Goal: Task Accomplishment & Management: Manage account settings

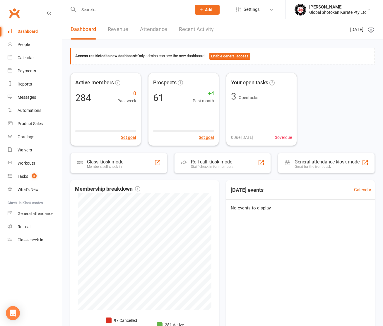
click at [103, 9] on input "text" at bounding box center [132, 10] width 110 height 8
type input "[PERSON_NAME]"
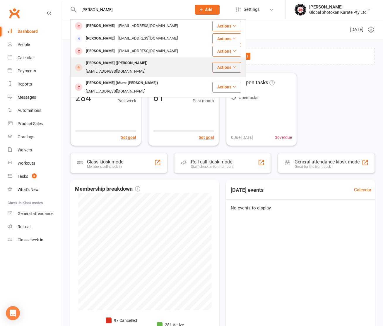
click at [104, 66] on div "[PERSON_NAME] ([PERSON_NAME])" at bounding box center [116, 63] width 65 height 8
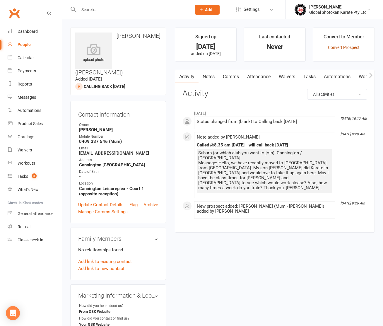
click at [337, 47] on link "Convert Prospect" at bounding box center [344, 47] width 32 height 5
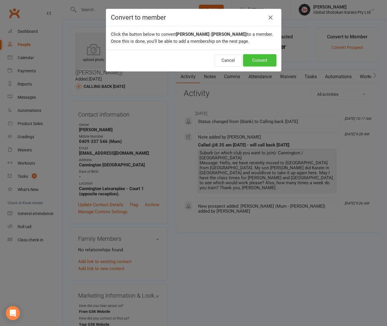
click at [252, 66] on button "Convert" at bounding box center [259, 60] width 33 height 12
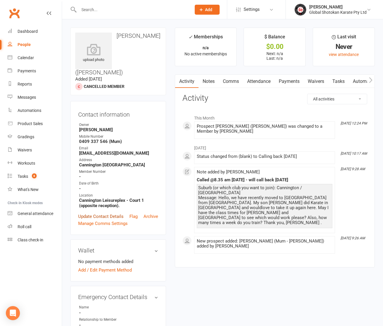
click at [91, 213] on link "Update Contact Details" at bounding box center [100, 216] width 45 height 7
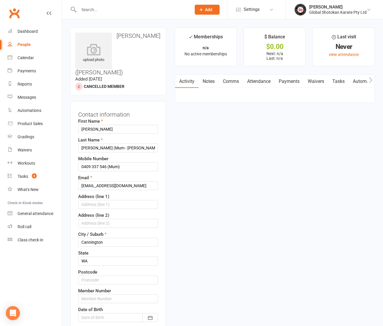
scroll to position [28, 0]
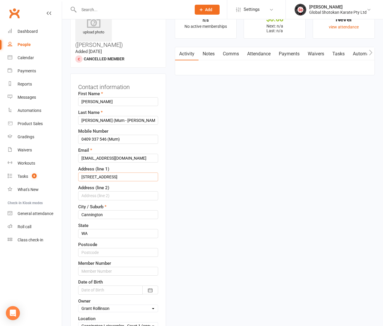
type input "[STREET_ADDRESS]"
type input "Ferndale"
type input "6148"
type input "CN0767-01"
click at [150, 288] on icon "button" at bounding box center [150, 290] width 4 height 4
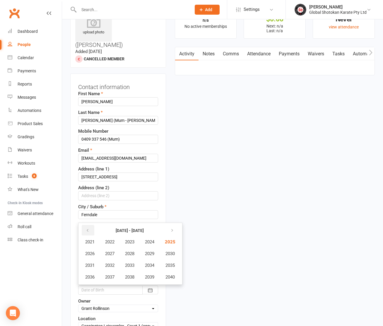
click at [86, 228] on icon "button" at bounding box center [88, 230] width 4 height 5
click at [93, 263] on span "2011" at bounding box center [89, 265] width 9 height 5
click at [124, 251] on span "May" at bounding box center [127, 253] width 8 height 5
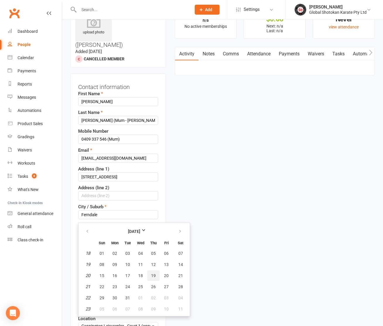
click at [153, 273] on span "19" at bounding box center [153, 275] width 5 height 5
type input "[DATE]"
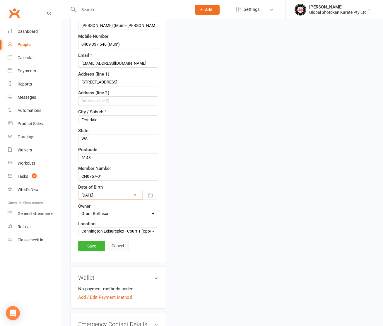
scroll to position [123, 0]
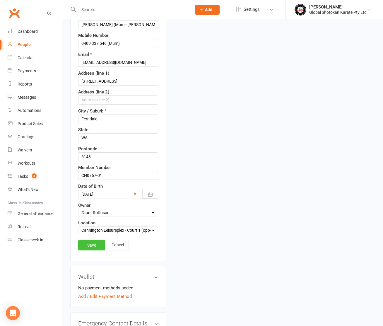
click at [92, 240] on link "Save" at bounding box center [91, 245] width 27 height 11
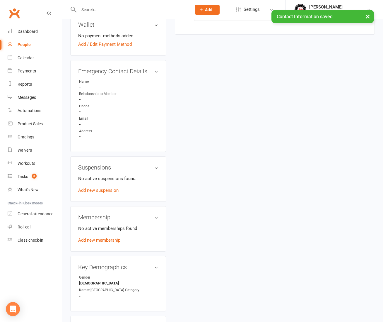
scroll to position [233, 0]
click at [92, 237] on link "Add new membership" at bounding box center [99, 239] width 42 height 5
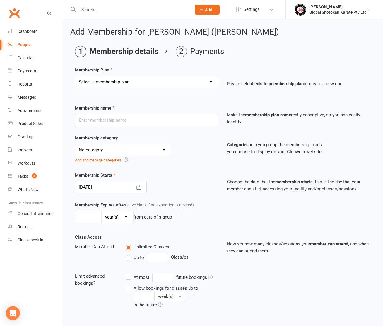
select select "13"
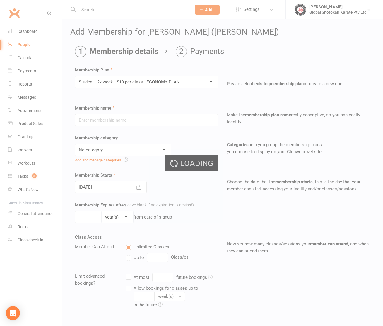
type input "Student - 2x week+ $19 per class - ECONOMY PLAN."
select select "7"
type input "0"
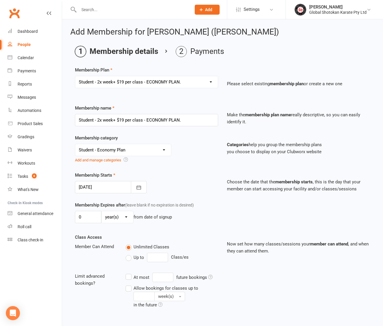
click at [95, 185] on div at bounding box center [111, 187] width 72 height 12
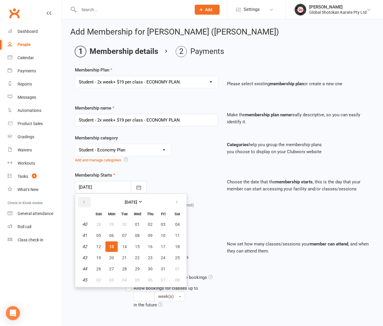
click at [82, 201] on icon "button" at bounding box center [84, 202] width 4 height 5
click at [177, 245] on span "20" at bounding box center [177, 246] width 5 height 5
type input "[DATE]"
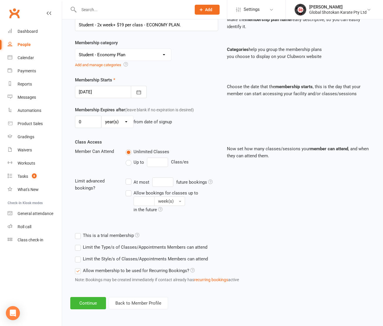
scroll to position [100, 0]
click at [90, 299] on button "Continue" at bounding box center [88, 303] width 36 height 12
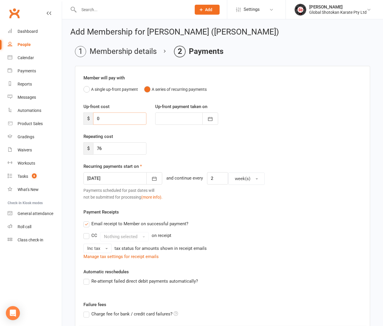
drag, startPoint x: 100, startPoint y: 119, endPoint x: 93, endPoint y: 119, distance: 7.6
click at [93, 119] on div "$ 0" at bounding box center [114, 118] width 63 height 12
type input "2"
type input "[DATE]"
type input "205"
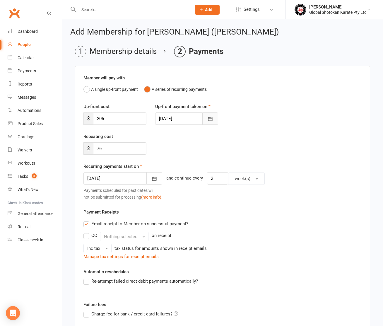
click at [208, 119] on icon "button" at bounding box center [210, 119] width 4 height 4
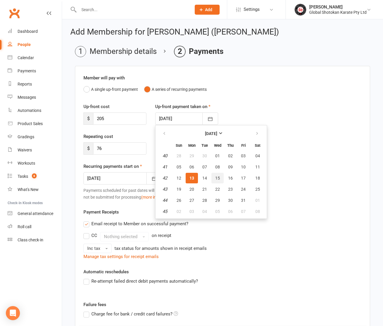
click at [214, 177] on button "15" at bounding box center [217, 178] width 12 height 11
type input "[DATE]"
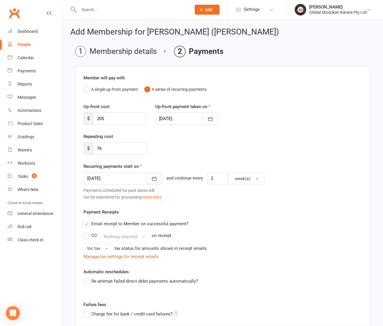
click at [154, 179] on button "button" at bounding box center [154, 178] width 16 height 12
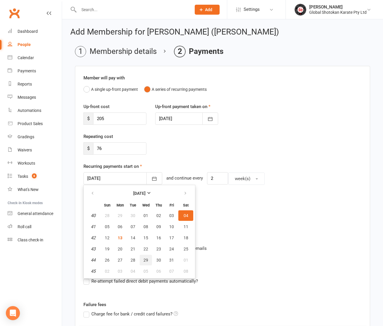
click at [146, 258] on span "29" at bounding box center [146, 260] width 5 height 5
type input "[DATE]"
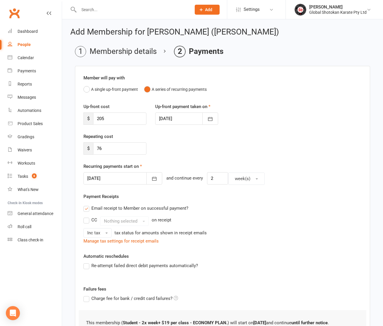
scroll to position [0, 0]
click at [87, 208] on label "Email receipt to Member on successful payment?" at bounding box center [135, 207] width 105 height 7
click at [87, 204] on input "Email receipt to Member on successful payment?" at bounding box center [85, 204] width 4 height 0
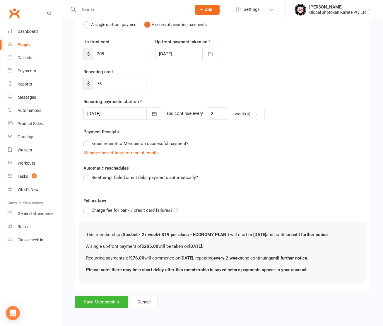
scroll to position [69, 0]
click at [87, 175] on label "Re-attempt failed direct debit payments automatically?" at bounding box center [140, 177] width 115 height 7
click at [87, 174] on input "Re-attempt failed direct debit payments automatically?" at bounding box center [85, 174] width 4 height 0
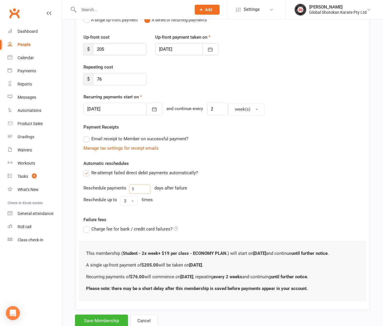
drag, startPoint x: 136, startPoint y: 189, endPoint x: 132, endPoint y: 189, distance: 3.8
click at [132, 189] on input "1" at bounding box center [139, 189] width 21 height 9
type input "3"
click at [132, 199] on button "3" at bounding box center [129, 200] width 18 height 9
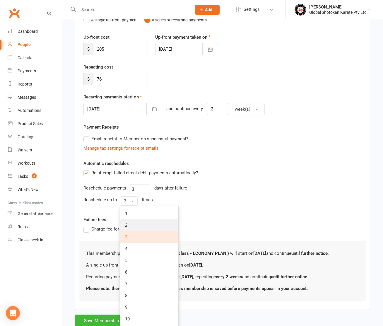
click at [131, 226] on link "2" at bounding box center [149, 225] width 58 height 12
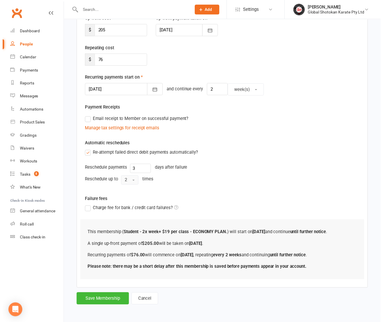
scroll to position [93, 0]
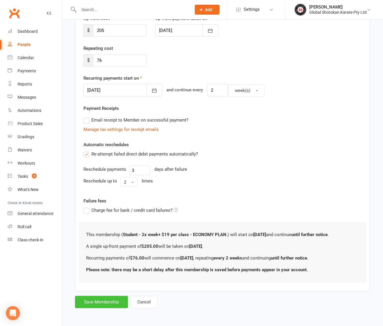
click at [100, 296] on button "Save Membership" at bounding box center [101, 302] width 53 height 12
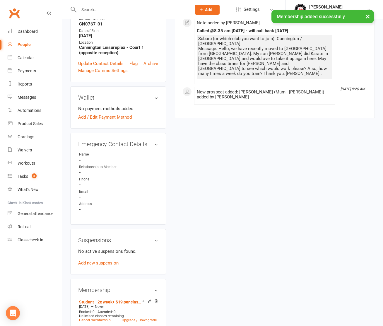
scroll to position [170, 0]
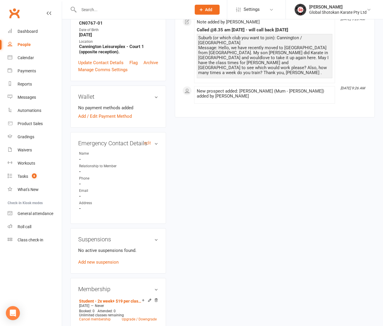
click at [156, 140] on h3 "Emergency Contact Details edit" at bounding box center [118, 143] width 80 height 6
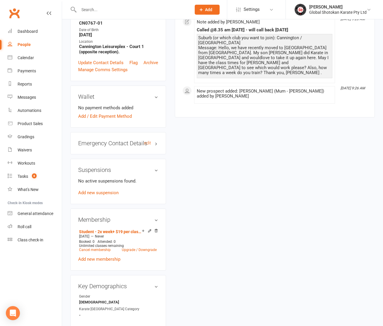
click at [125, 140] on h3 "Emergency Contact Details edit" at bounding box center [118, 143] width 80 height 6
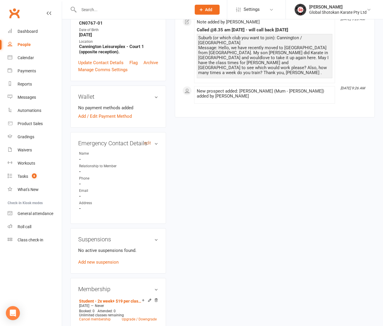
click at [148, 141] on link "edit" at bounding box center [147, 143] width 7 height 5
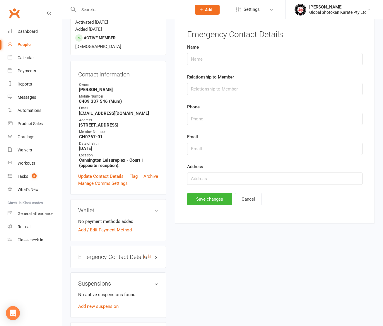
scroll to position [45, 0]
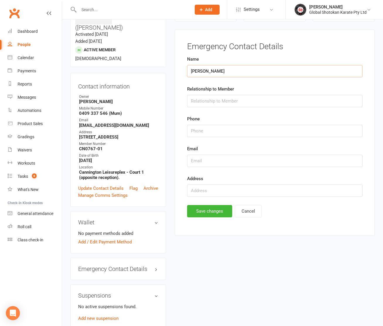
type input "[PERSON_NAME]"
type input "Mother"
type input "0409337546"
type input "[EMAIL_ADDRESS][DOMAIN_NAME]"
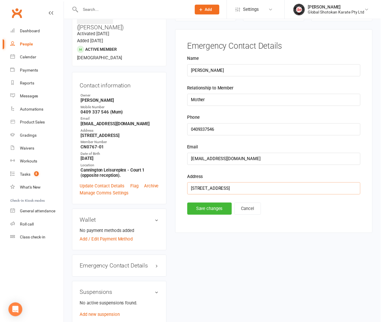
scroll to position [41, 0]
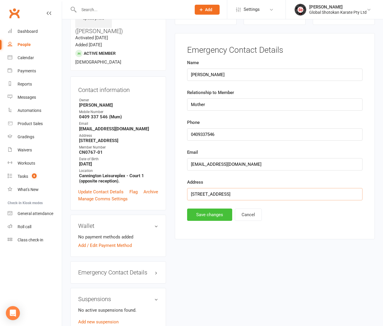
type input "[STREET_ADDRESS]"
click at [210, 213] on button "Save changes" at bounding box center [209, 215] width 45 height 12
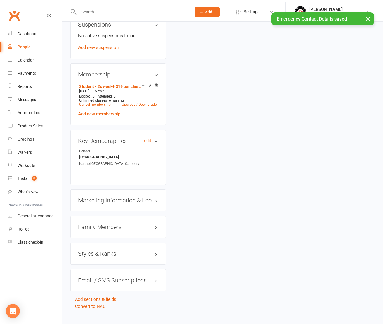
scroll to position [317, 0]
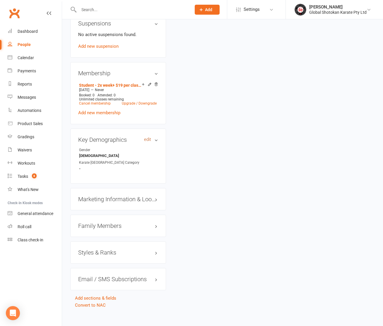
click at [145, 137] on link "edit" at bounding box center [147, 139] width 7 height 5
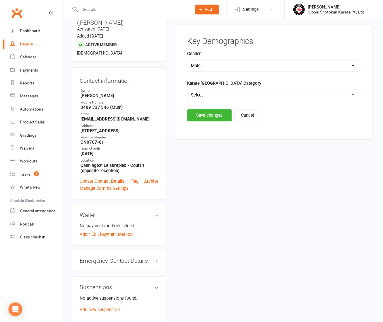
scroll to position [45, 0]
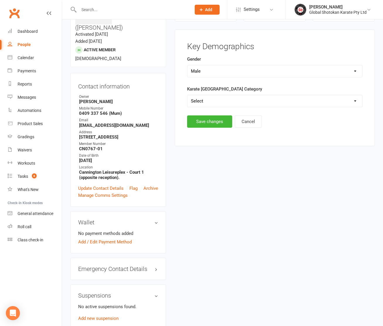
select select "Senior Students"
click at [217, 119] on button "Save changes" at bounding box center [209, 121] width 45 height 12
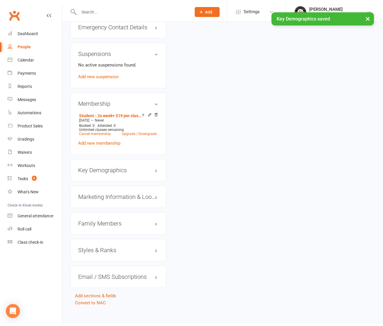
scroll to position [288, 0]
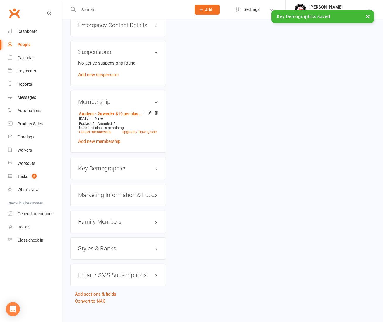
click at [154, 245] on h3 "Styles & Ranks" at bounding box center [118, 248] width 80 height 6
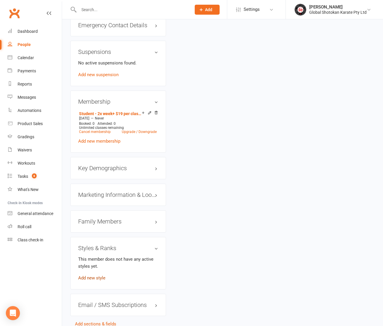
click at [93, 275] on link "Add new style" at bounding box center [91, 277] width 27 height 5
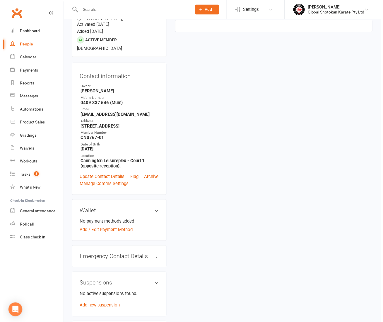
scroll to position [45, 0]
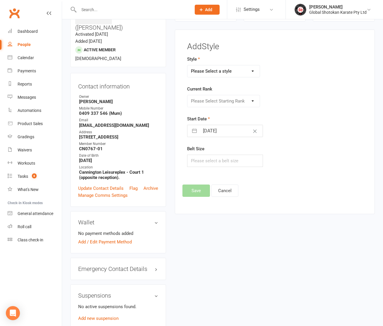
select select "3197"
select select "42224"
click at [209, 130] on input "[DATE]" at bounding box center [231, 131] width 63 height 12
select select "8"
select select "2025"
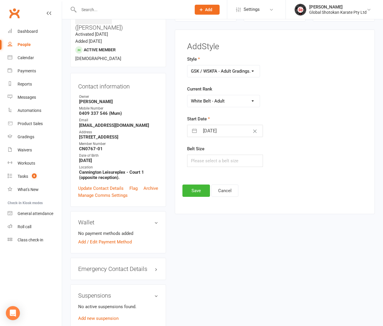
select select "9"
select select "2025"
select select "10"
select select "2025"
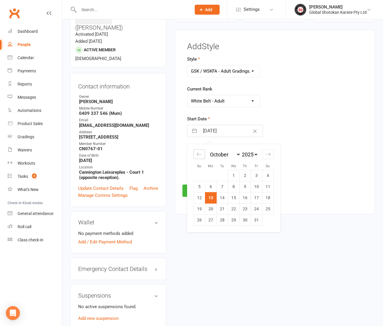
click at [203, 154] on div "Move backward to switch to the previous month." at bounding box center [199, 154] width 11 height 10
select select "7"
select select "2025"
click at [269, 194] on td "20" at bounding box center [267, 197] width 11 height 11
type input "[DATE]"
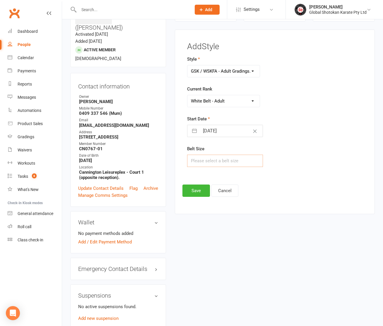
click at [205, 160] on input "text" at bounding box center [225, 161] width 76 height 12
type input "4"
click at [199, 188] on button "Save" at bounding box center [196, 191] width 28 height 12
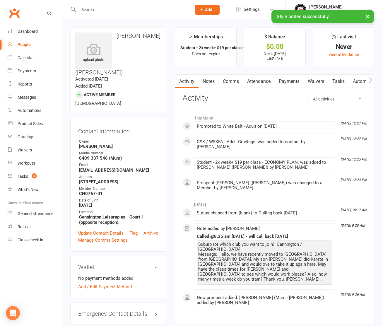
scroll to position [0, 0]
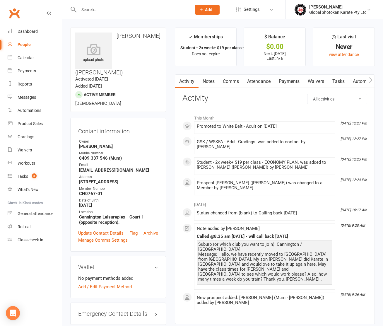
click at [114, 8] on input "text" at bounding box center [132, 10] width 110 height 8
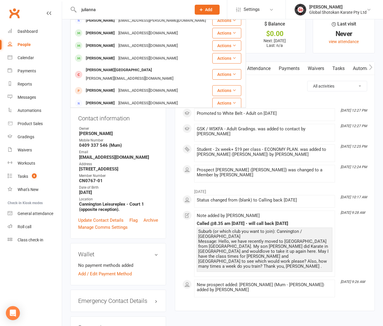
scroll to position [83, 0]
type input "julianna"
click at [200, 7] on icon at bounding box center [201, 9] width 5 height 5
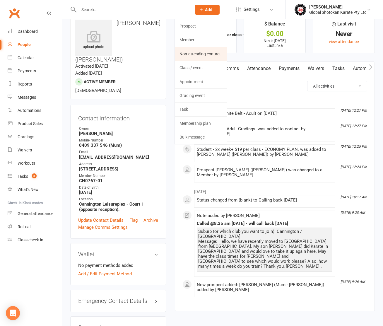
click at [204, 54] on link "Non-attending contact" at bounding box center [201, 53] width 52 height 13
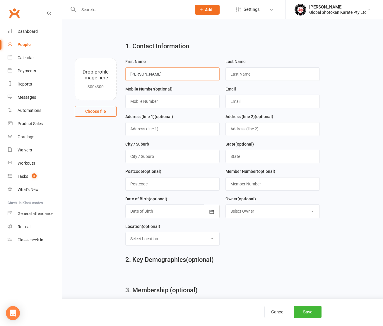
type input "[PERSON_NAME]"
type input "0409337546"
type input "[EMAIL_ADDRESS][DOMAIN_NAME]"
type input "[STREET_ADDRESS]"
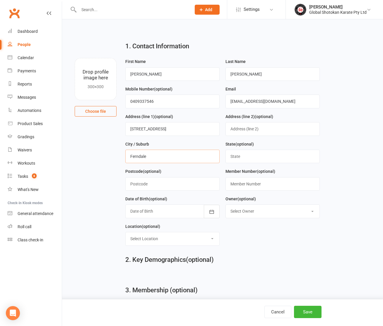
type input "Ferndale"
type input "WA"
type input "6148"
type input "CN0767"
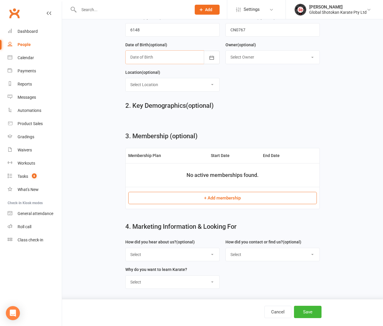
scroll to position [156, 0]
select select "To learning Traditional Japanese Karate"
click at [317, 313] on button "Save" at bounding box center [308, 312] width 28 height 12
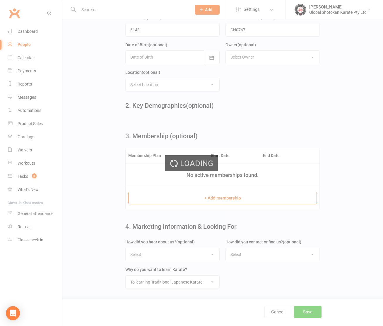
scroll to position [0, 0]
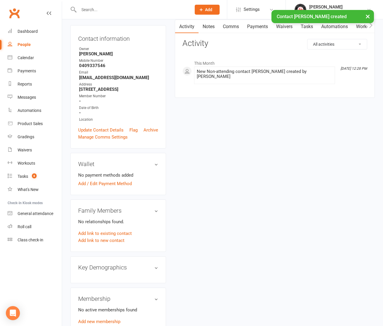
scroll to position [64, 0]
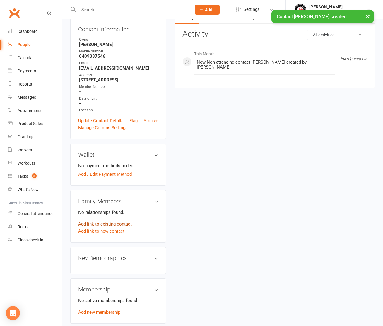
click at [104, 223] on link "Add link to existing contact" at bounding box center [105, 224] width 54 height 7
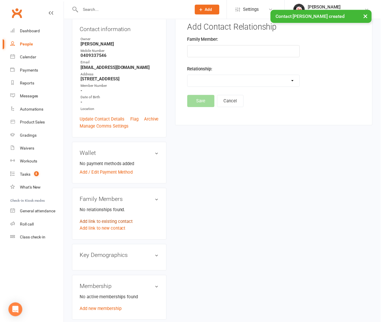
scroll to position [45, 0]
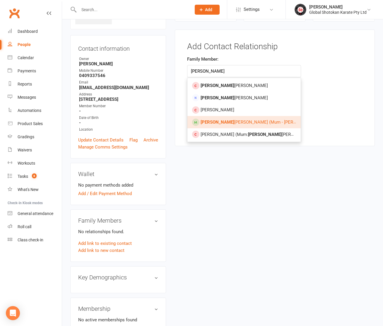
type input "[PERSON_NAME]"
click at [247, 122] on span "[PERSON_NAME] ([PERSON_NAME])" at bounding box center [260, 122] width 119 height 6
type input "[PERSON_NAME] ([PERSON_NAME])"
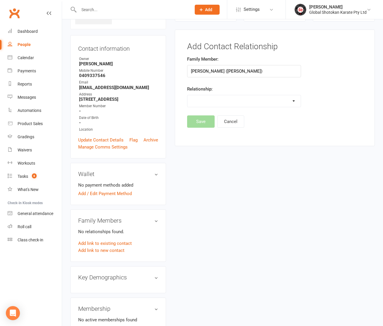
select select "1"
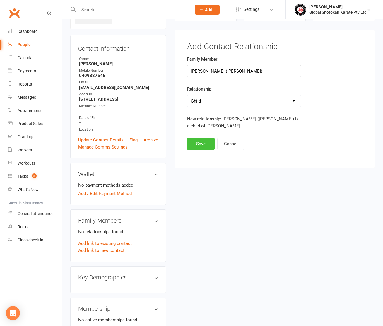
click at [206, 141] on button "Save" at bounding box center [201, 144] width 28 height 12
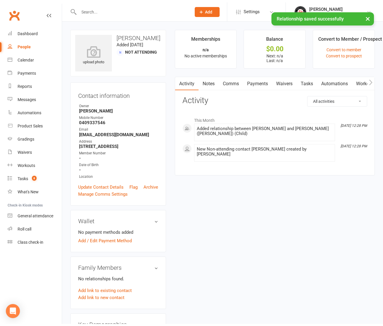
scroll to position [0, 0]
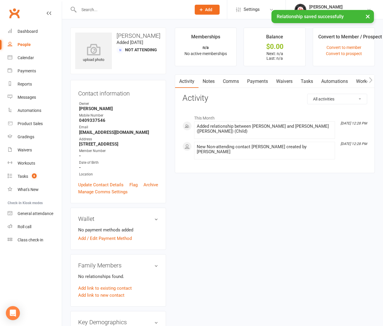
click at [94, 11] on input "text" at bounding box center [132, 10] width 110 height 8
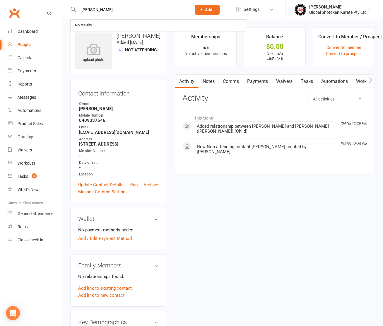
type input "[PERSON_NAME]"
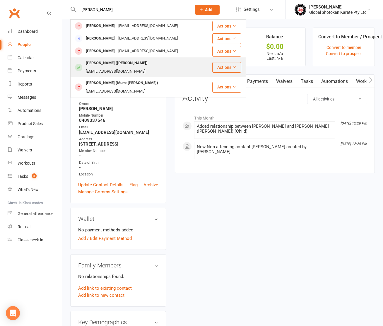
click at [103, 63] on div "[PERSON_NAME] ([PERSON_NAME])" at bounding box center [116, 63] width 65 height 8
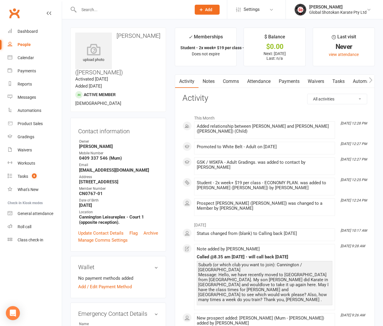
click at [124, 80] on div "upload photo [PERSON_NAME] (Mum - [PERSON_NAME]) Activated [DATE] Added [DATE] …" at bounding box center [118, 70] width 96 height 84
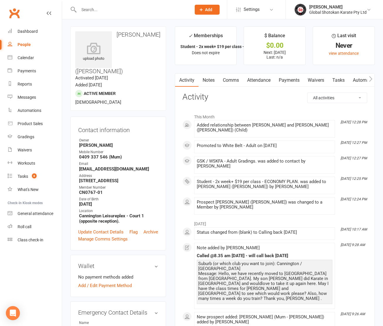
click at [136, 46] on h3 "[PERSON_NAME] ([PERSON_NAME])" at bounding box center [118, 52] width 86 height 43
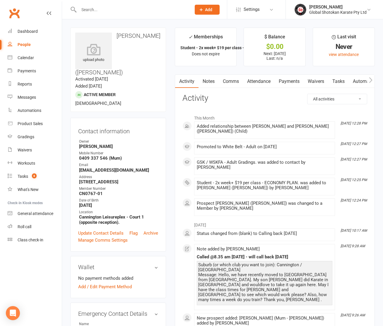
scroll to position [0, 0]
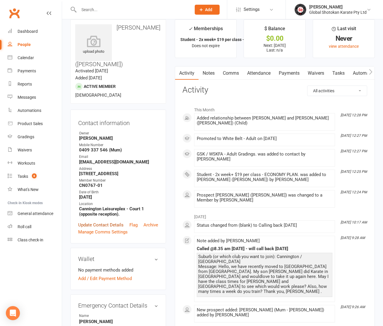
click at [104, 221] on link "Update Contact Details" at bounding box center [100, 224] width 45 height 7
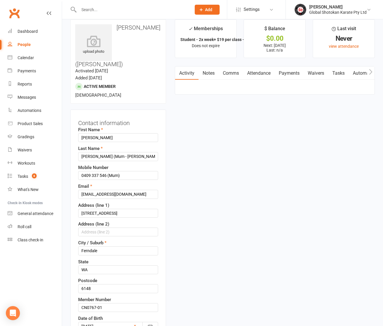
scroll to position [28, 0]
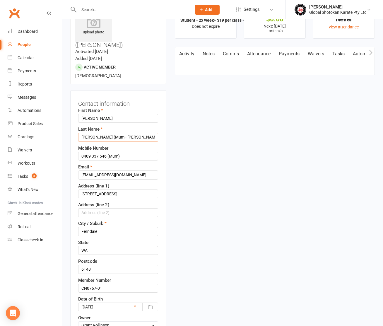
drag, startPoint x: 103, startPoint y: 128, endPoint x: 158, endPoint y: 129, distance: 55.9
type input "[PERSON_NAME]"
drag, startPoint x: 123, startPoint y: 146, endPoint x: 107, endPoint y: 146, distance: 16.1
drag, startPoint x: 107, startPoint y: 146, endPoint x: 124, endPoint y: 146, distance: 17.6
click at [124, 152] on input "0409 337 546 (Mum)" at bounding box center [118, 156] width 80 height 9
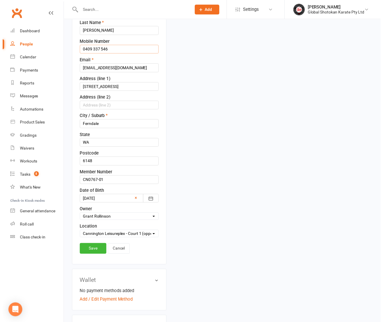
scroll to position [144, 0]
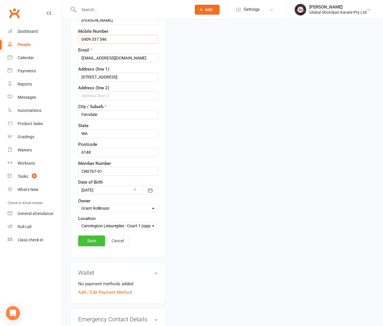
type input "0409 337 546"
click at [93, 235] on link "Save" at bounding box center [91, 240] width 27 height 11
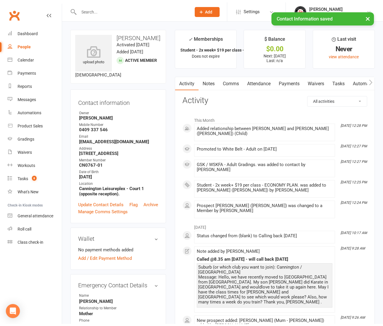
scroll to position [0, 0]
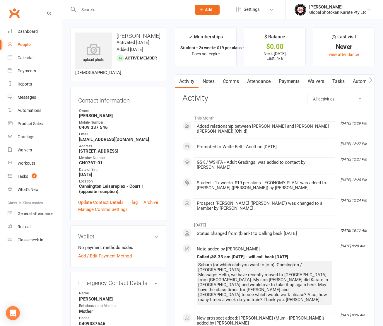
click at [127, 11] on input "text" at bounding box center [132, 10] width 110 height 8
type input "[PERSON_NAME]"
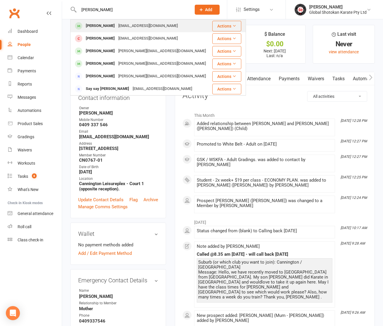
click at [117, 25] on div "[EMAIL_ADDRESS][DOMAIN_NAME]" at bounding box center [148, 26] width 63 height 8
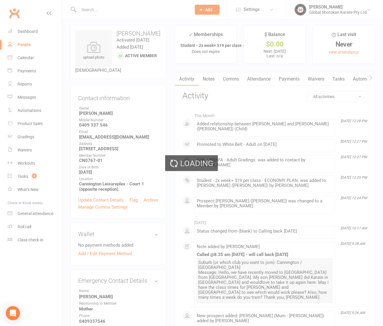
scroll to position [3, 0]
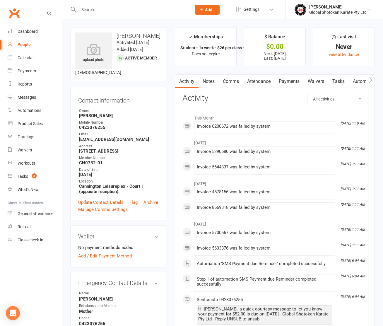
click at [339, 81] on link "Tasks" at bounding box center [338, 81] width 21 height 13
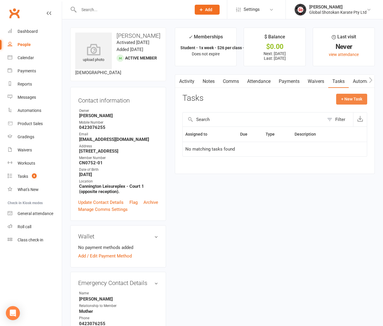
click at [343, 100] on button "+ New Task" at bounding box center [351, 99] width 31 height 11
select select "48988"
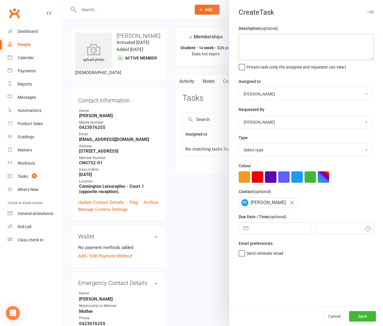
click at [252, 38] on textarea at bounding box center [306, 47] width 135 height 26
click at [250, 40] on textarea at bounding box center [306, 47] width 135 height 26
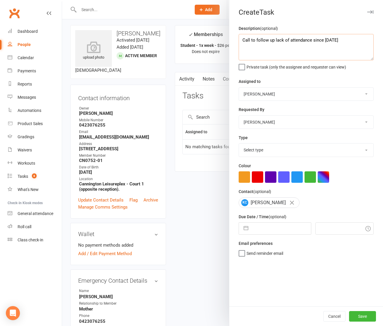
scroll to position [2, 1]
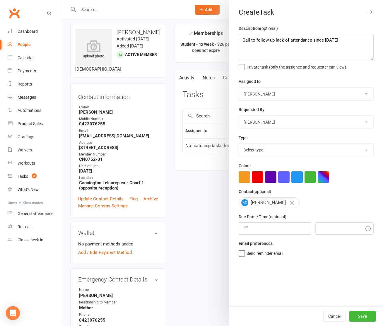
click at [240, 67] on label "Private task (only the assignee and requester can view)" at bounding box center [292, 66] width 107 height 6
click at [240, 63] on input "Private task (only the assignee and requester can view)" at bounding box center [292, 63] width 107 height 0
click at [263, 49] on textarea "Call to follow up lack of attendance since [DATE]" at bounding box center [306, 47] width 135 height 26
click at [273, 40] on textarea "Call to follow up lack of attendance since [DATE]" at bounding box center [306, 47] width 135 height 26
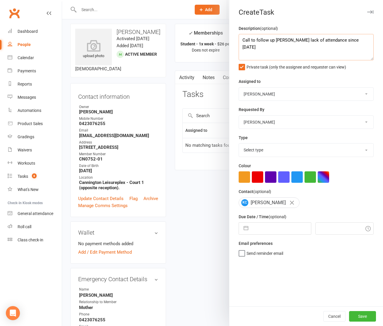
type textarea "Call to follow up [PERSON_NAME] lack of attendance since [DATE]"
click at [364, 318] on button "Save" at bounding box center [362, 316] width 27 height 11
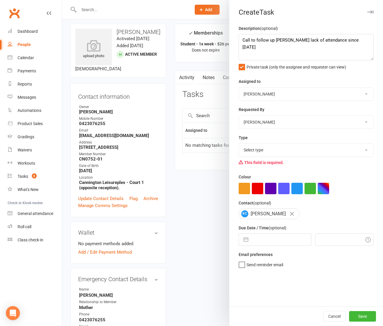
select select "27535"
click at [257, 235] on input "text" at bounding box center [281, 240] width 60 height 12
select select "8"
select select "2025"
select select "9"
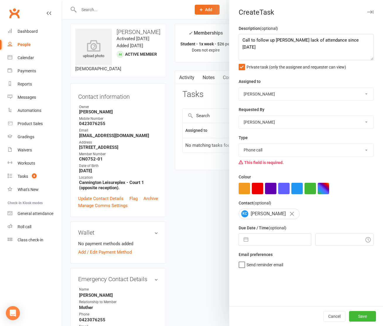
select select "2025"
select select "10"
select select "2025"
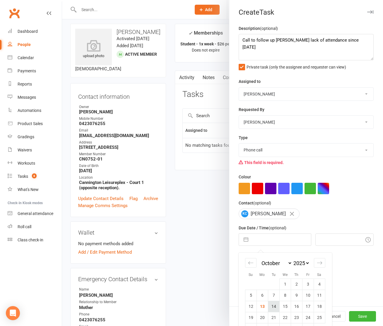
click at [268, 304] on td "14" at bounding box center [273, 306] width 11 height 11
type input "[DATE]"
type input "12:45pm"
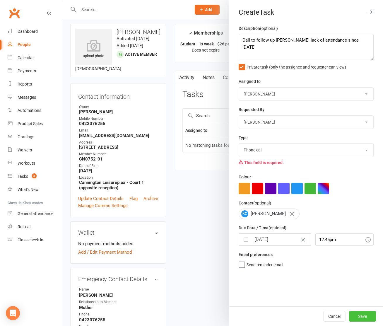
click at [360, 316] on button "Save" at bounding box center [362, 316] width 27 height 11
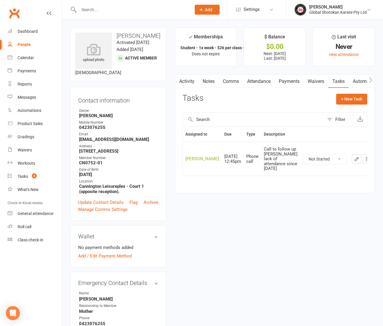
scroll to position [0, 0]
click at [95, 9] on input "text" at bounding box center [132, 10] width 110 height 8
type input "[PERSON_NAME]"
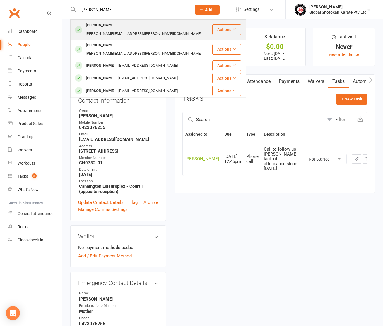
click at [98, 23] on div "[PERSON_NAME]" at bounding box center [100, 25] width 33 height 8
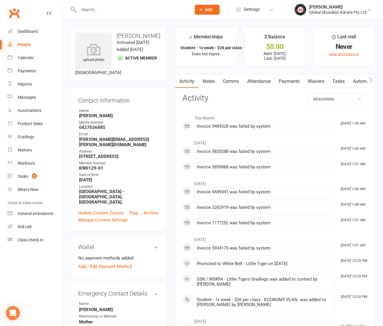
click at [338, 80] on link "Tasks" at bounding box center [338, 81] width 21 height 13
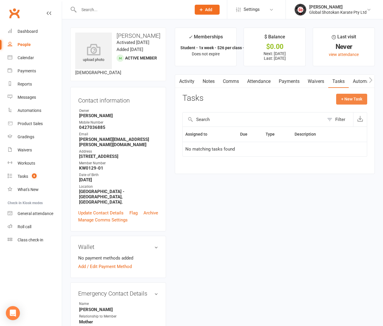
click at [352, 99] on button "+ New Task" at bounding box center [351, 99] width 31 height 11
select select "48988"
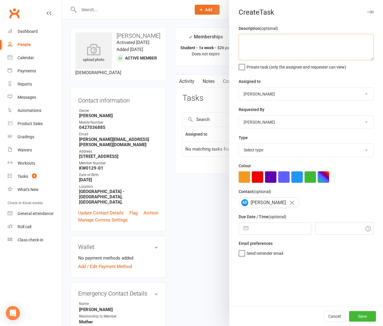
click at [303, 42] on textarea at bounding box center [306, 47] width 135 height 26
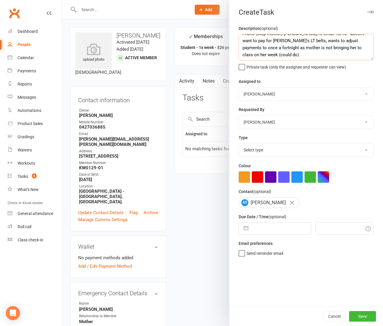
scroll to position [1, 0]
drag, startPoint x: 244, startPoint y: 54, endPoint x: 257, endPoint y: 55, distance: 13.5
click at [257, 55] on textarea "Phone (step mother) [PERSON_NAME] re email 13/10 - doesn't want to pay for [PER…" at bounding box center [306, 47] width 135 height 26
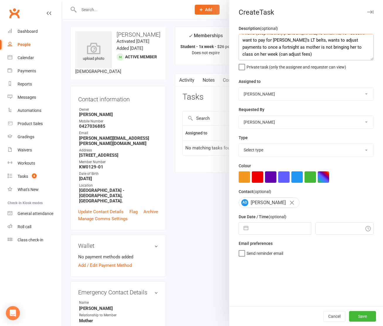
type textarea "Phone (step mother) [PERSON_NAME] re email 13/10 - doesn't want to pay for [PER…"
click at [260, 66] on span "Private task (only the assignee and requester can view)" at bounding box center [297, 66] width 100 height 7
click at [260, 63] on input "Private task (only the assignee and requester can view)" at bounding box center [292, 63] width 107 height 0
select select "27535"
click at [254, 233] on input "text" at bounding box center [281, 229] width 60 height 12
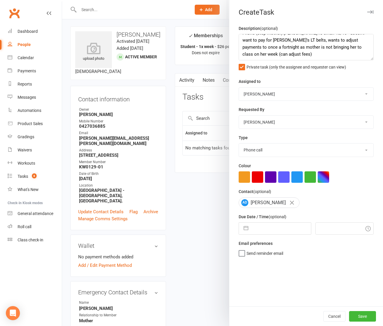
select select "8"
select select "2025"
select select "9"
select select "2025"
select select "10"
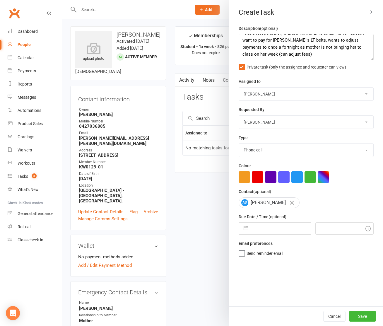
select select "2025"
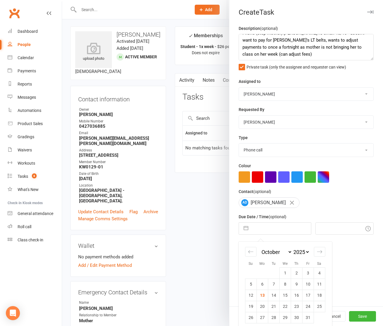
click at [281, 227] on input "text" at bounding box center [281, 229] width 60 height 12
click at [291, 304] on td "23" at bounding box center [296, 306] width 11 height 11
type input "[DATE]"
type input "12:45pm"
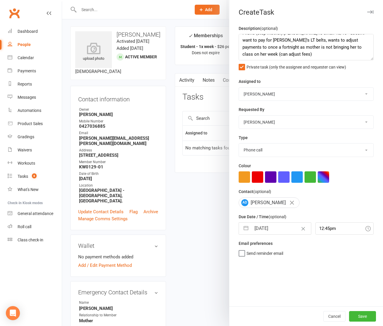
click at [240, 252] on label "Send reminder email" at bounding box center [261, 252] width 45 height 6
click at [240, 249] on input "Send reminder email" at bounding box center [261, 249] width 45 height 0
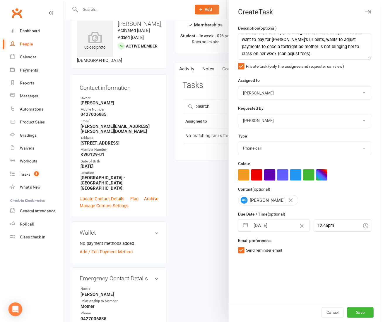
scroll to position [13, 0]
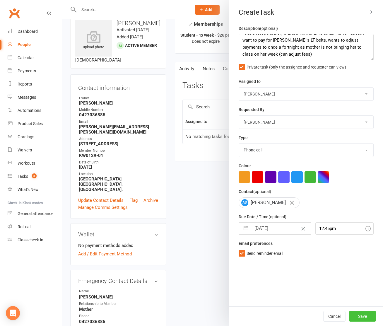
click at [362, 317] on button "Save" at bounding box center [362, 316] width 27 height 11
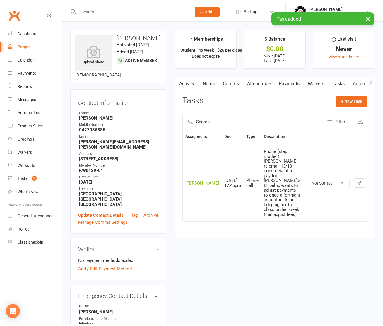
scroll to position [0, 0]
